Goal: Information Seeking & Learning: Learn about a topic

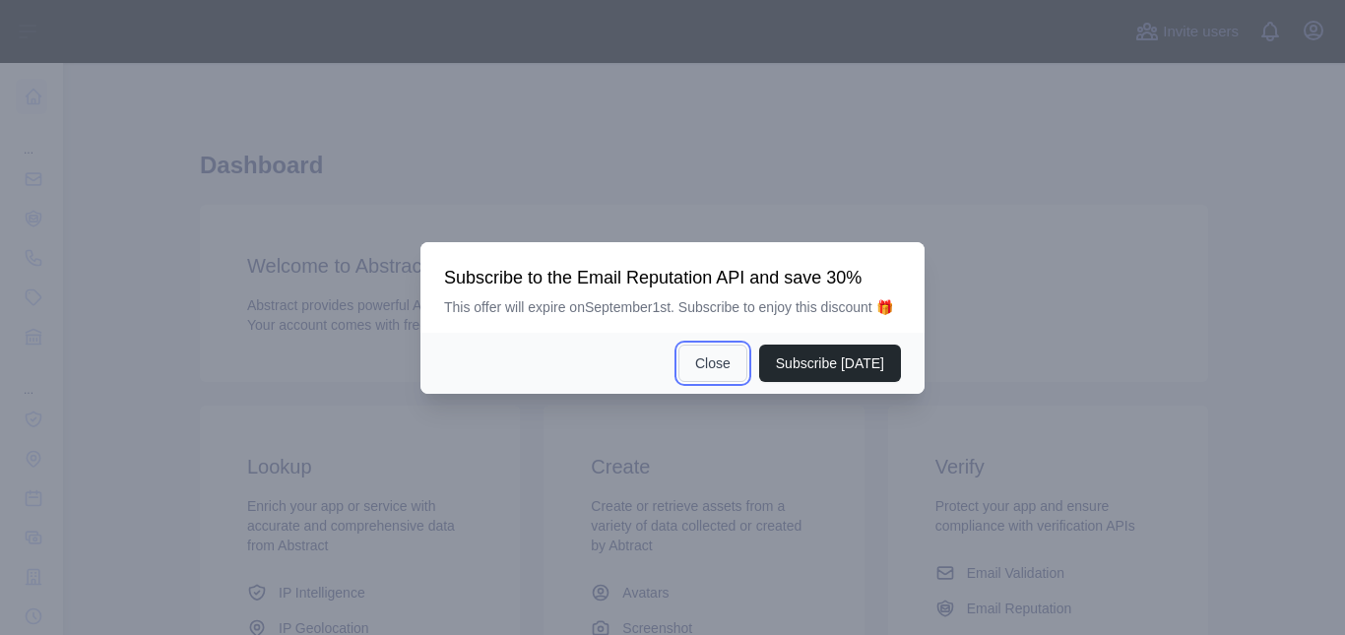
click at [721, 360] on button "Close" at bounding box center [712, 363] width 69 height 37
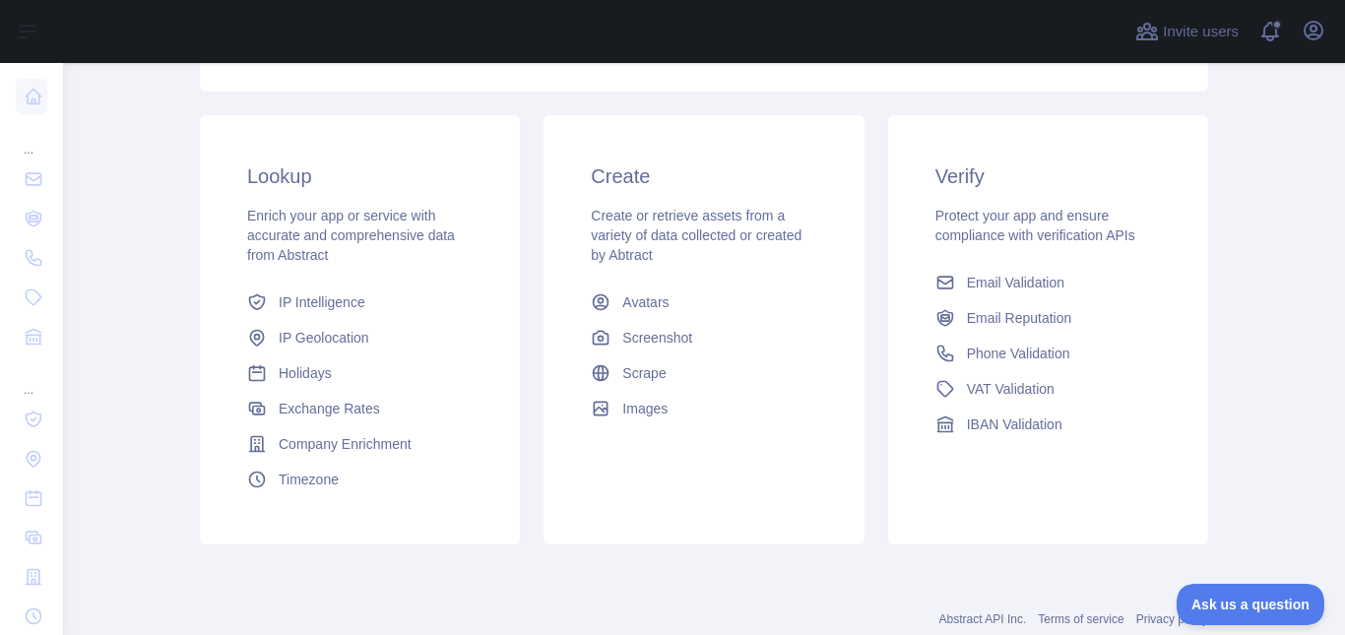
scroll to position [346, 0]
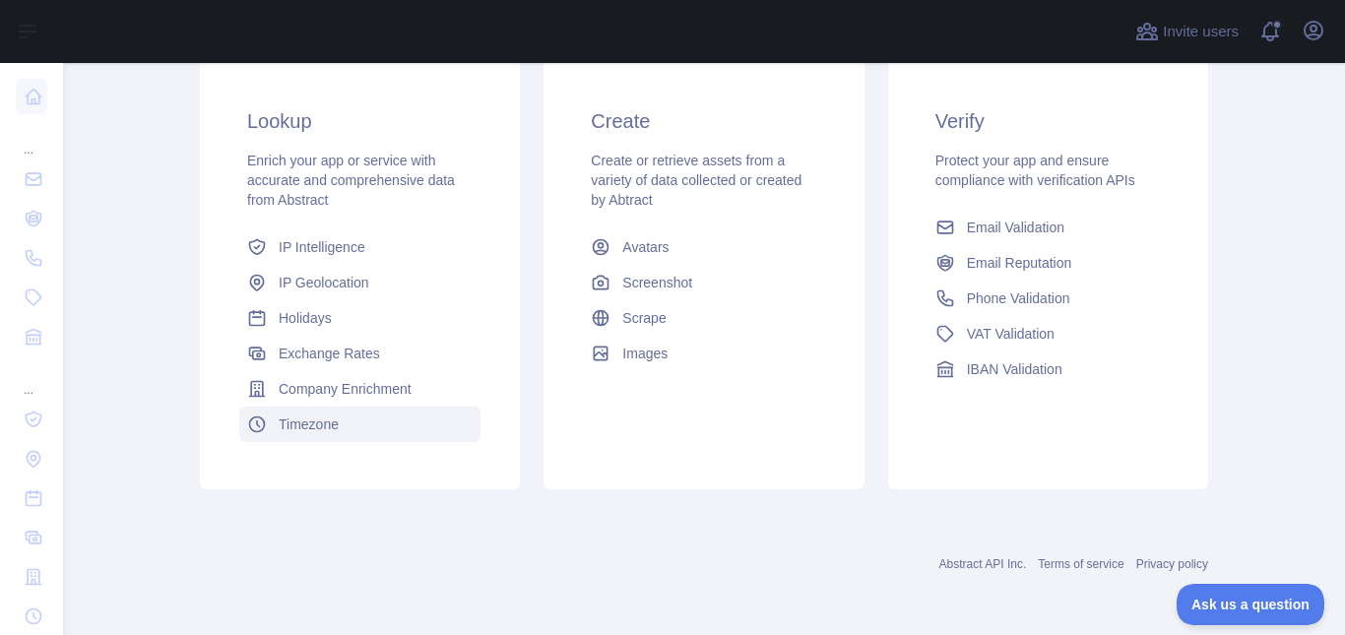
click at [297, 423] on span "Timezone" at bounding box center [309, 425] width 60 height 20
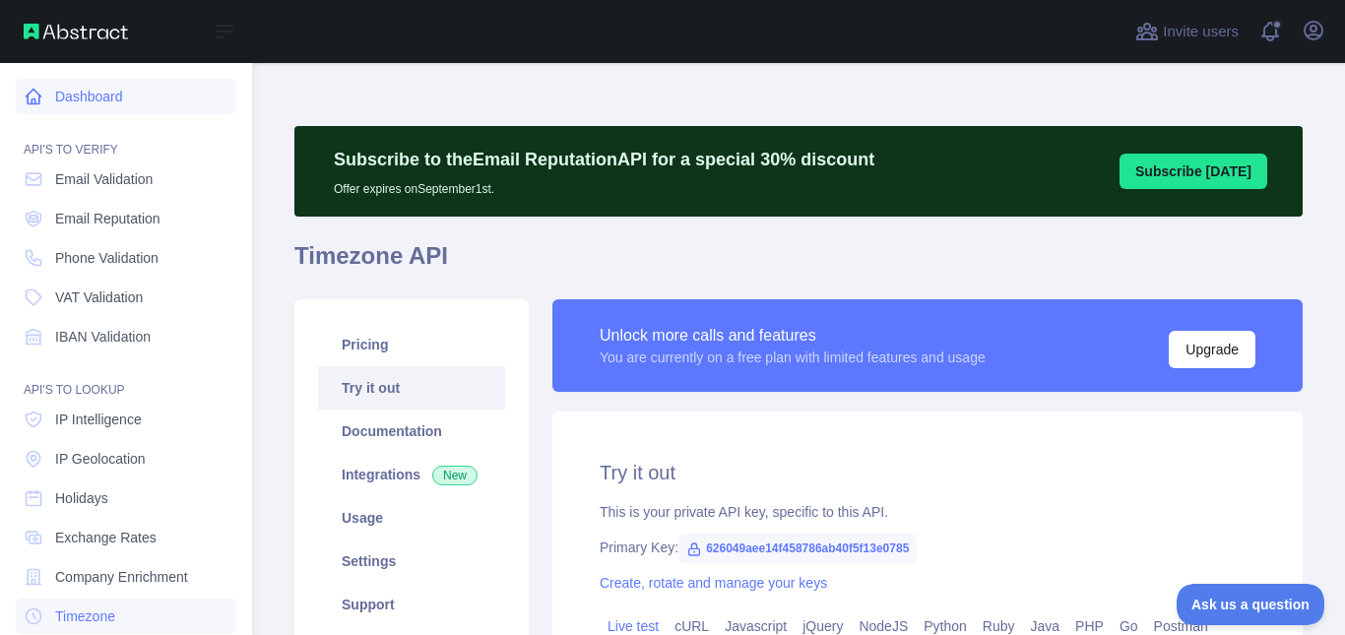
click at [32, 93] on icon at bounding box center [34, 97] width 20 height 20
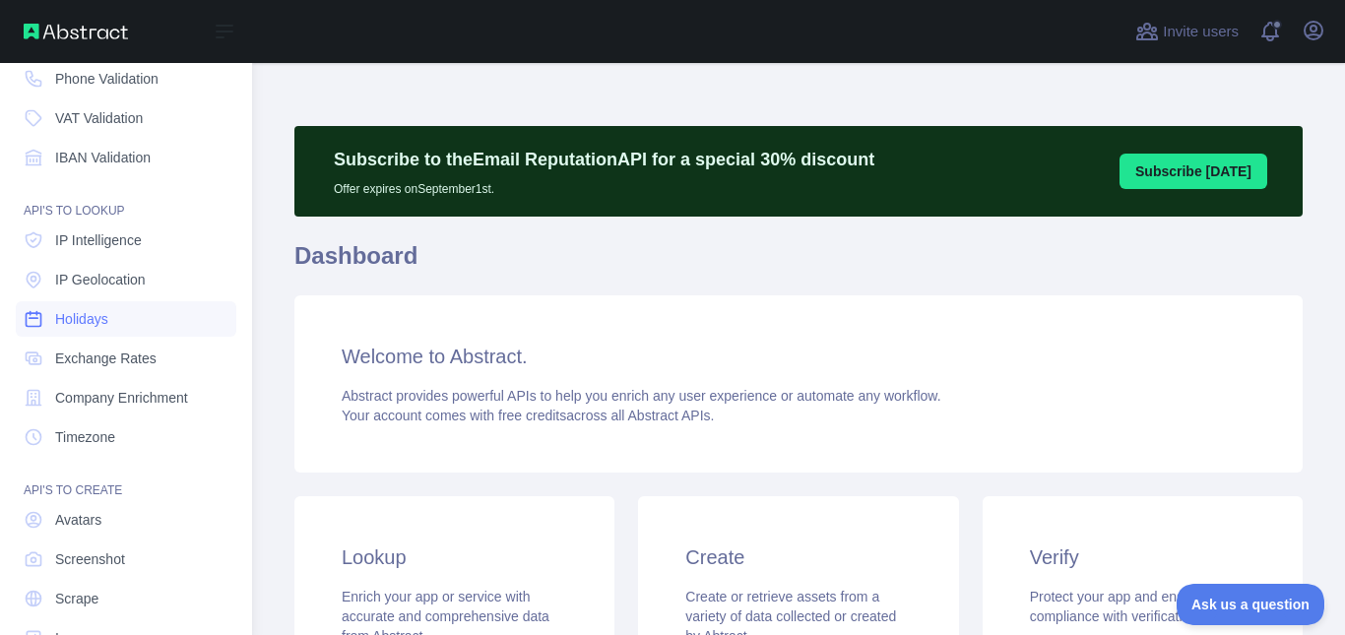
scroll to position [197, 0]
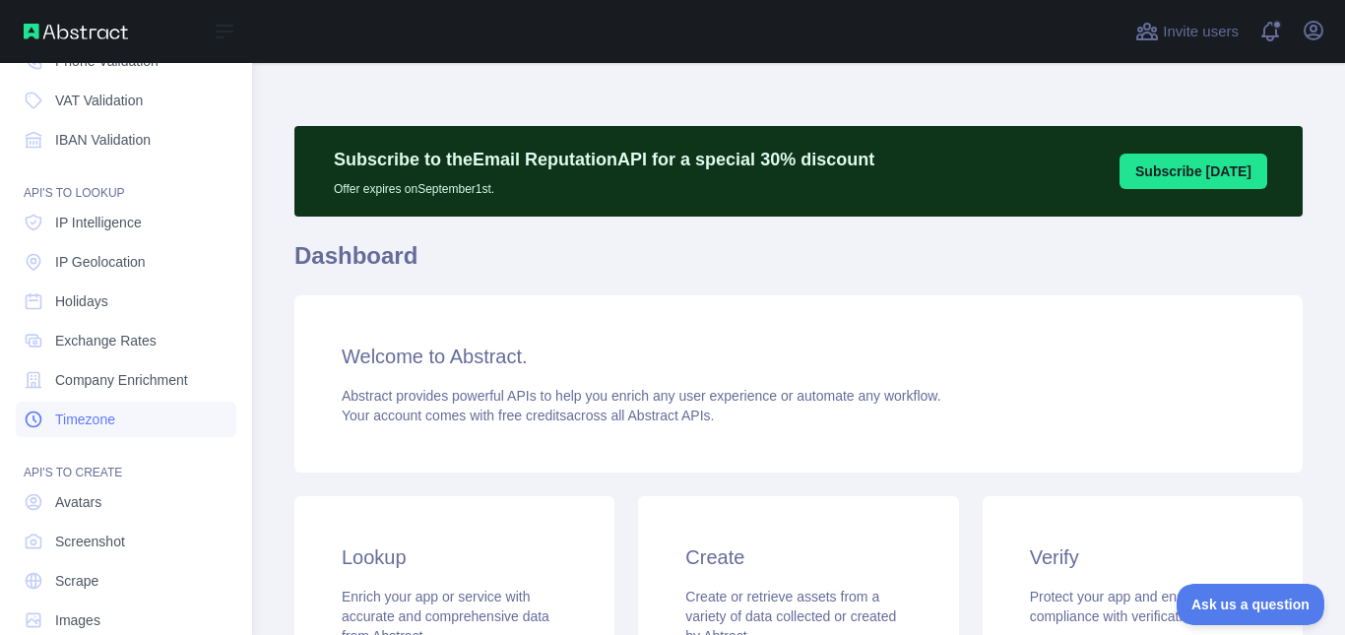
click at [81, 419] on span "Timezone" at bounding box center [85, 420] width 60 height 20
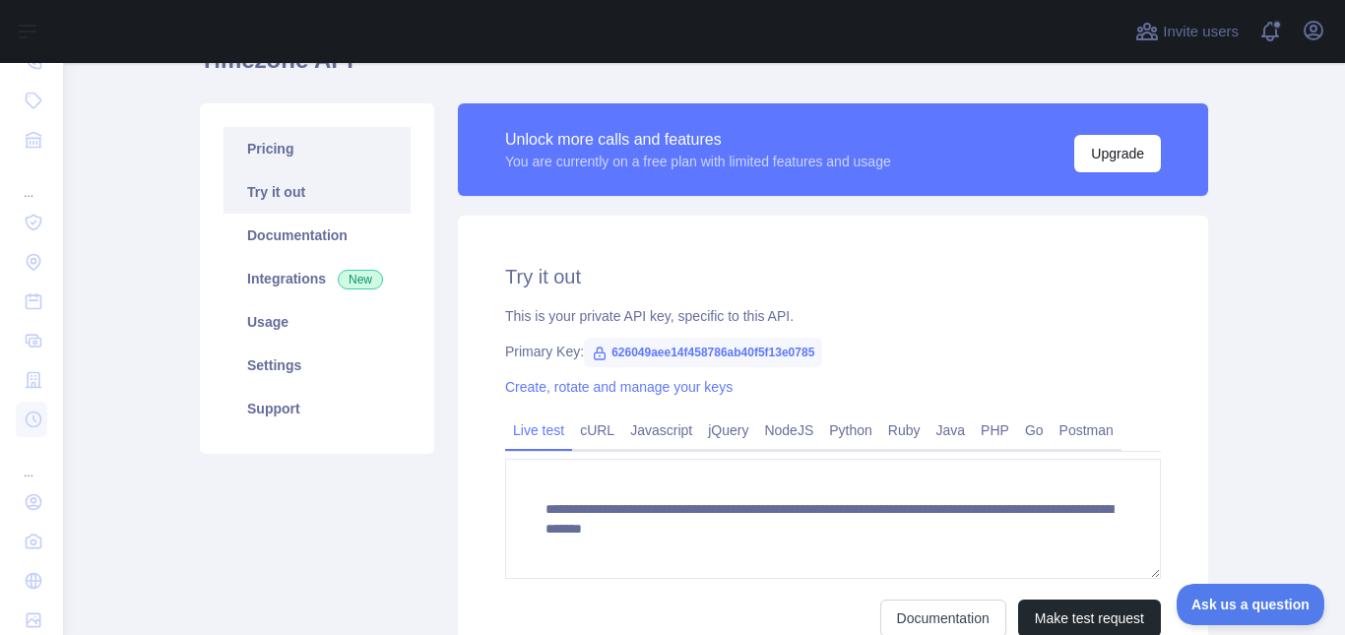
scroll to position [197, 0]
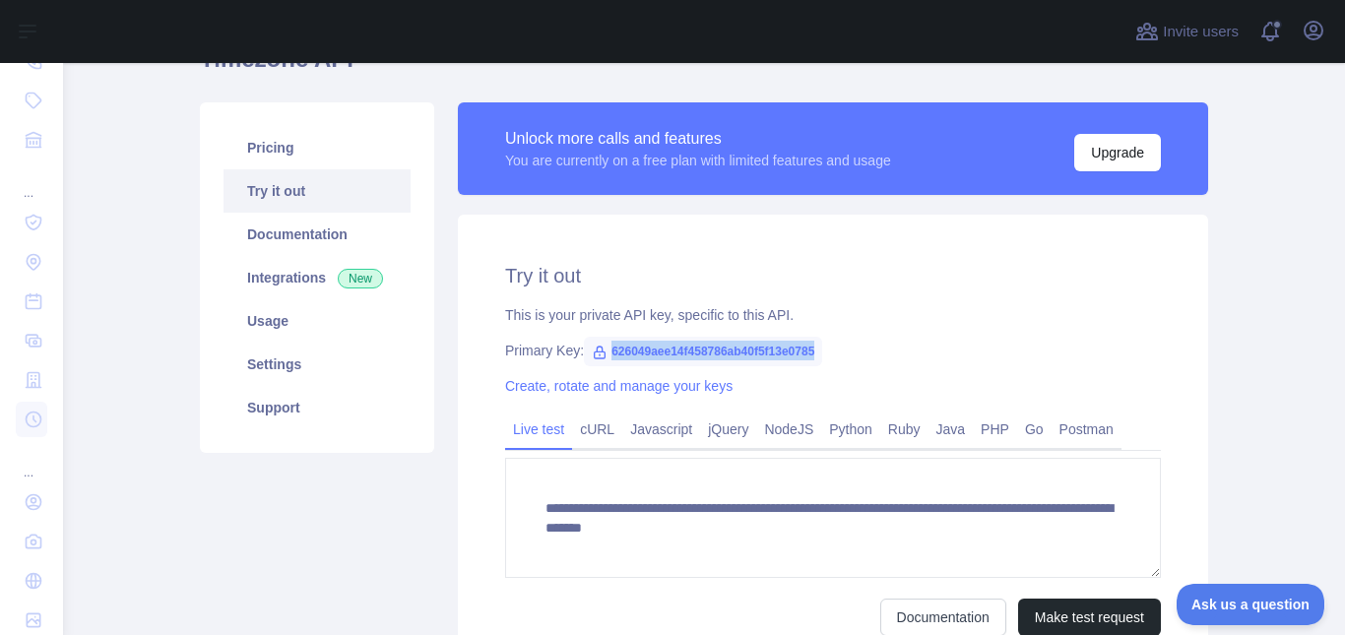
drag, startPoint x: 602, startPoint y: 355, endPoint x: 807, endPoint y: 352, distance: 205.8
click at [807, 352] on span "626049aee14f458786ab40f5f13e0785" at bounding box center [703, 352] width 238 height 30
copy span "626049aee14f458786ab40f5f13e0785"
